Goal: Book appointment/travel/reservation

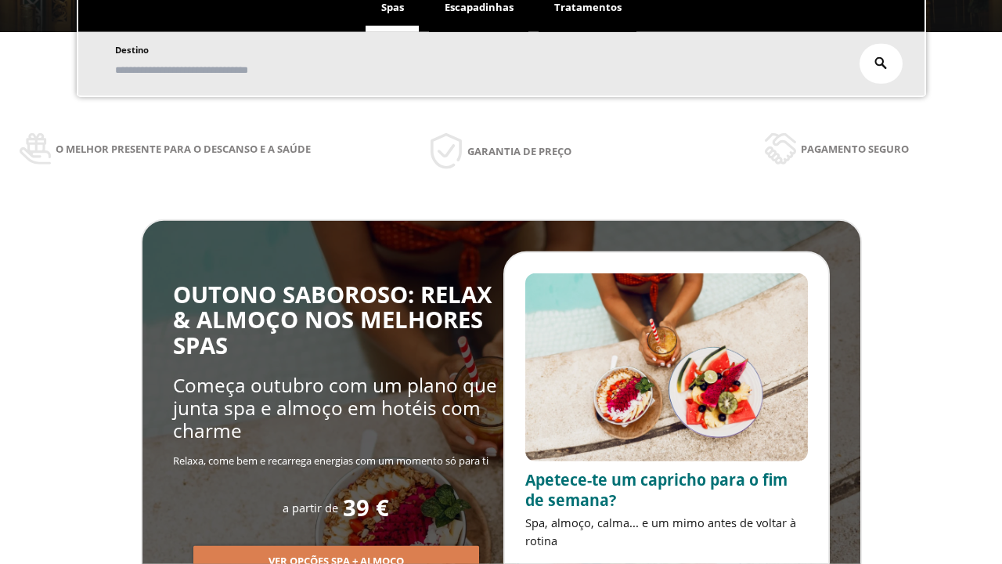
scroll to position [266, 0]
click at [479, 8] on span "Escapadinhas" at bounding box center [479, 7] width 69 height 14
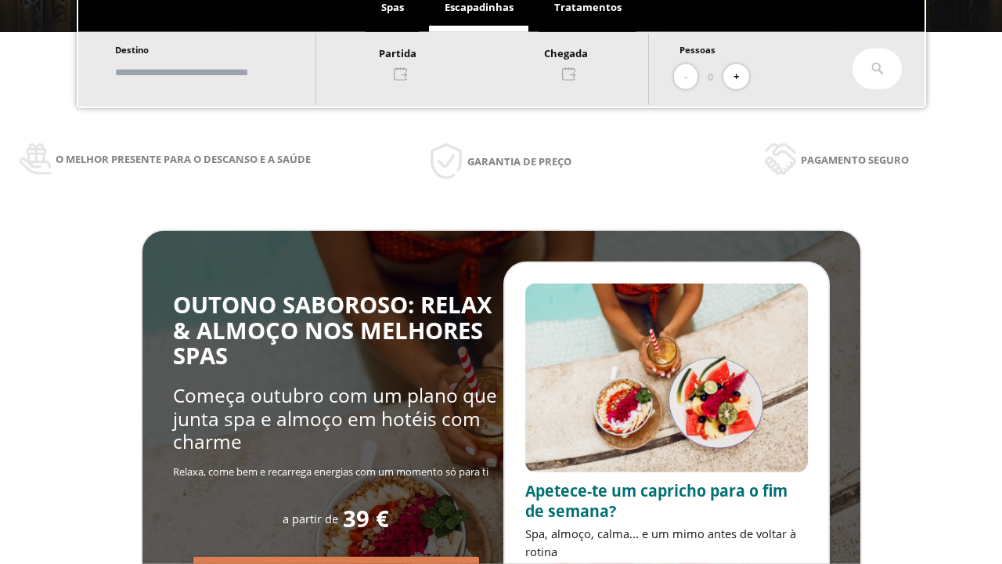
click at [221, 72] on input "text" at bounding box center [207, 72] width 195 height 27
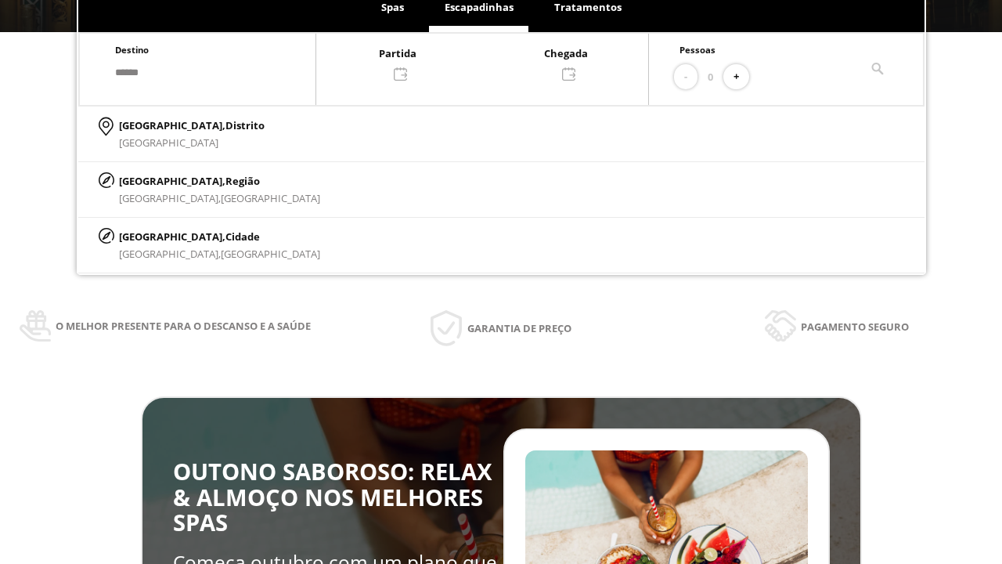
type input "******"
click at [157, 236] on p "[GEOGRAPHIC_DATA], Cidade" at bounding box center [219, 236] width 201 height 17
click at [498, 62] on div at bounding box center [482, 63] width 332 height 38
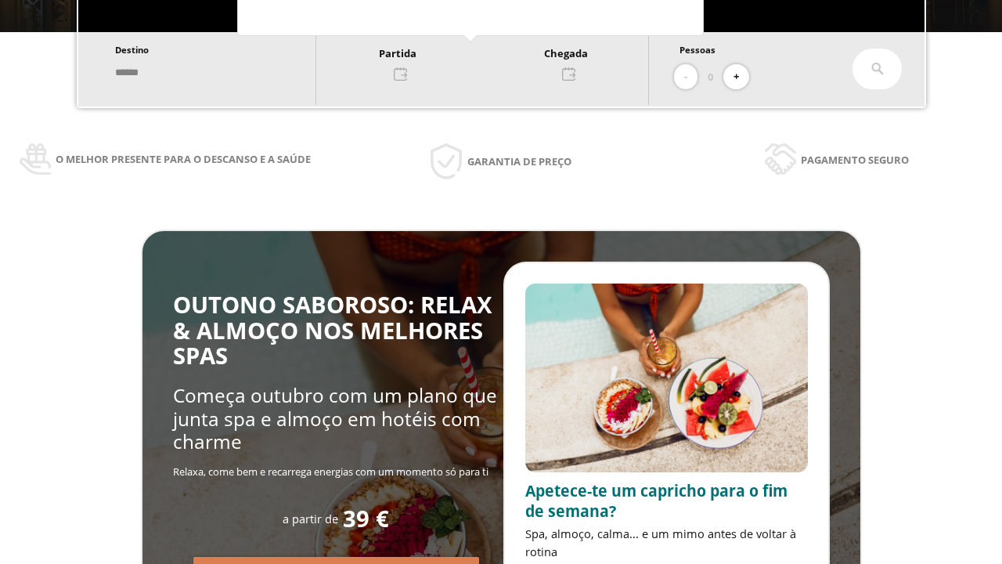
scroll to position [0, 0]
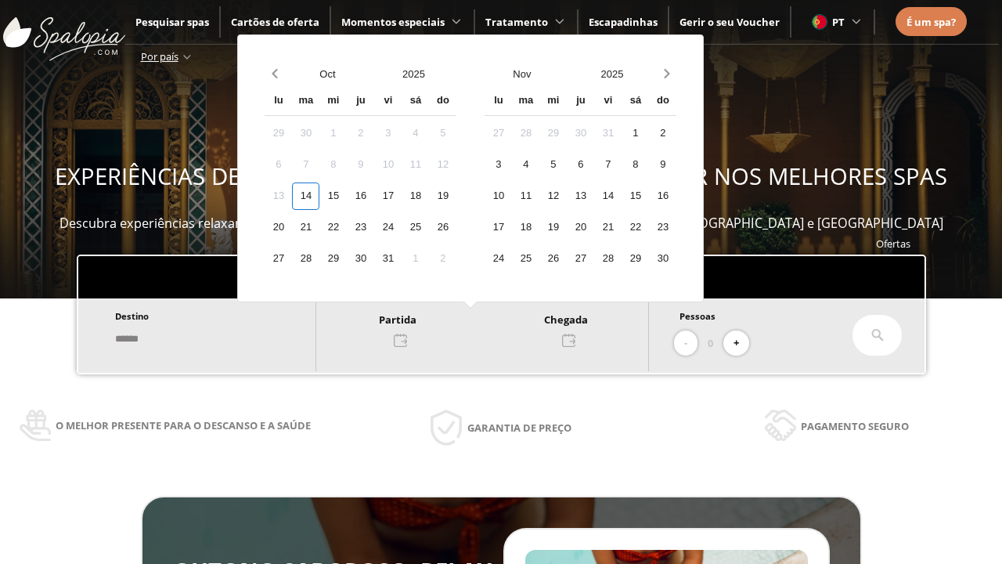
click at [374, 196] on div "16" at bounding box center [360, 195] width 27 height 27
click at [402, 196] on div "17" at bounding box center [387, 195] width 27 height 27
click at [741, 343] on button "+" at bounding box center [736, 343] width 26 height 26
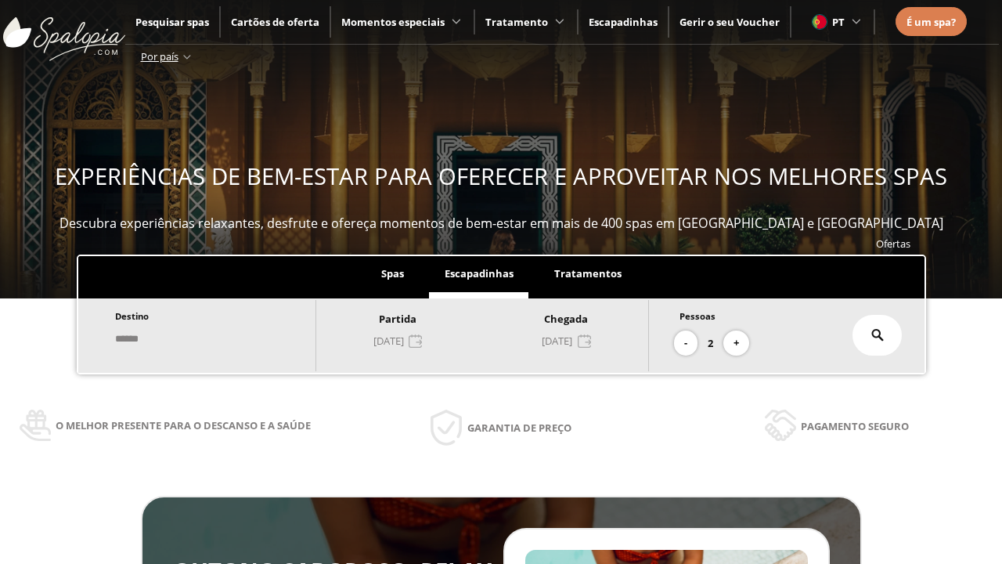
click at [878, 335] on icon at bounding box center [877, 335] width 13 height 13
